Goal: Find specific page/section: Find specific page/section

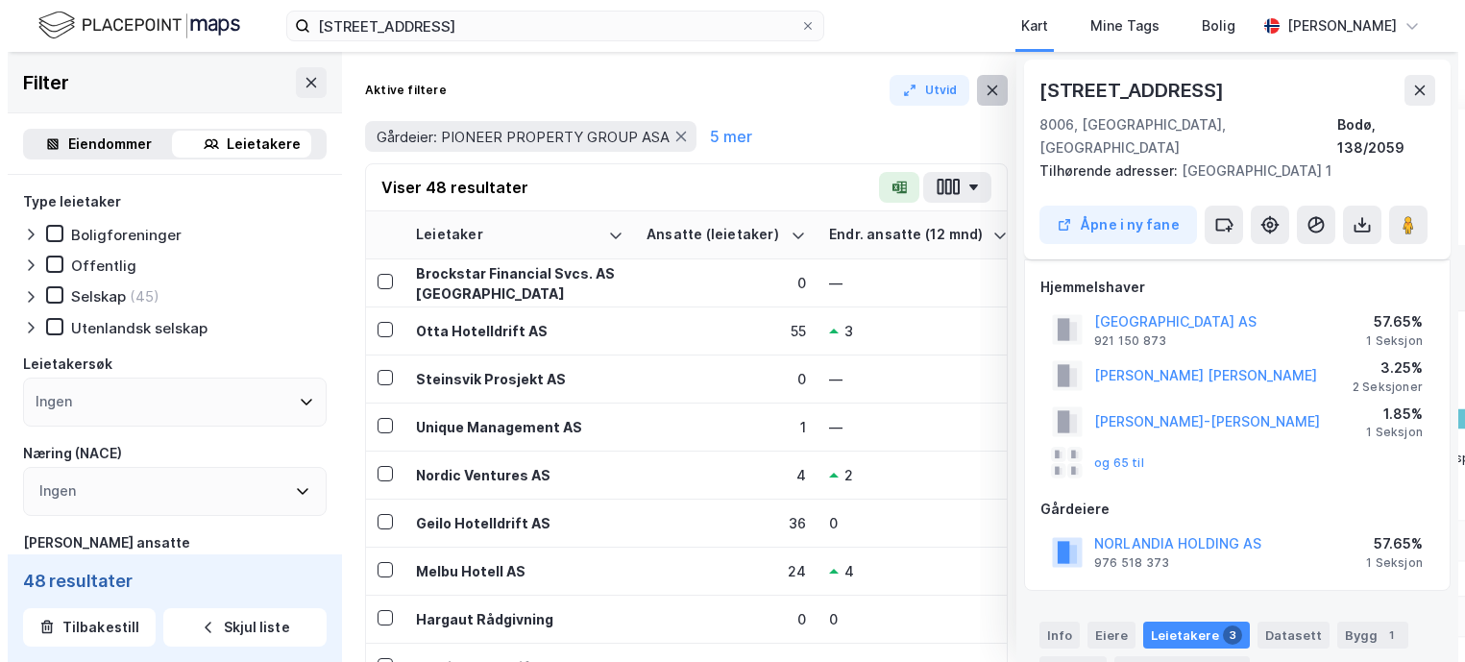
scroll to position [663, 0]
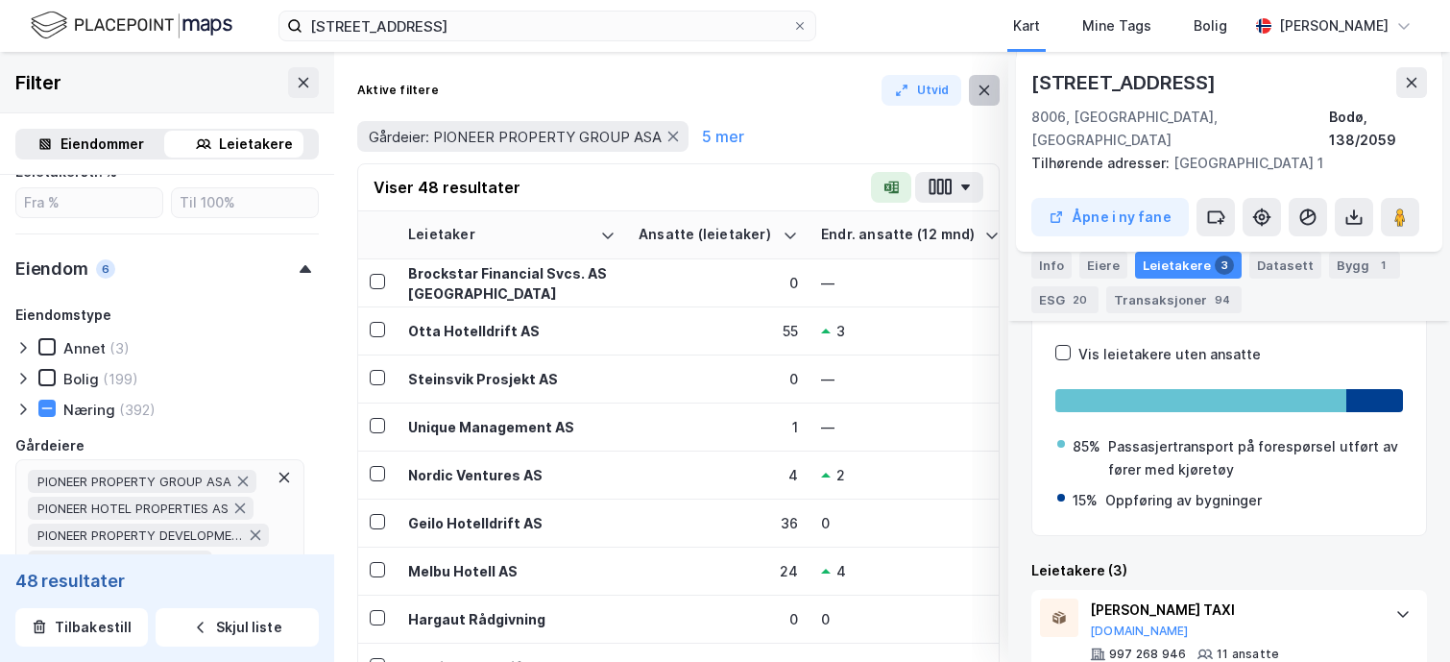
click at [988, 89] on icon at bounding box center [984, 90] width 15 height 15
